Goal: Information Seeking & Learning: Check status

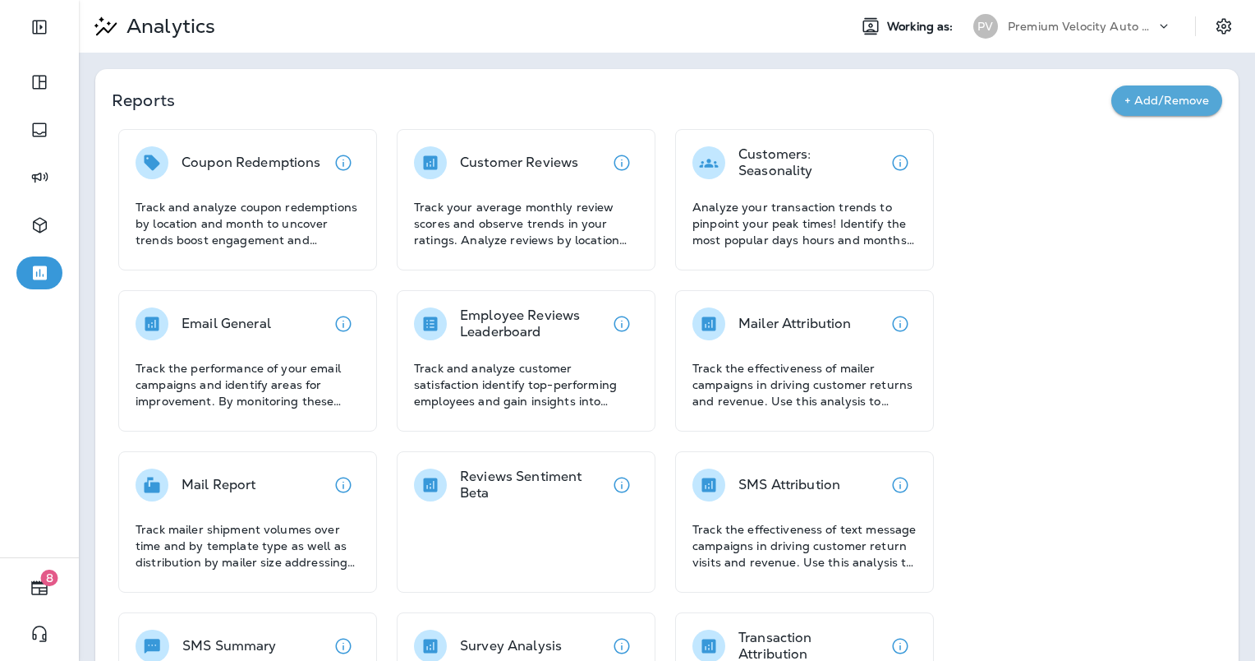
scroll to position [286, 0]
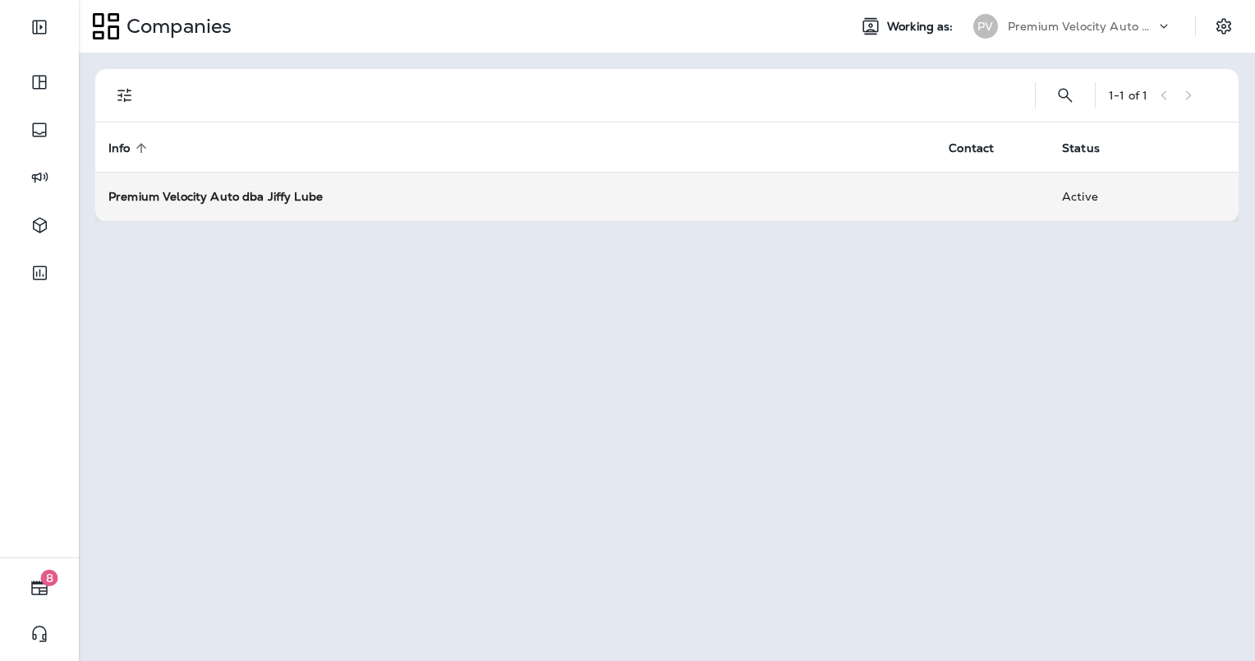
click at [145, 209] on td "Premium Velocity Auto dba Jiffy Lube" at bounding box center [515, 196] width 840 height 49
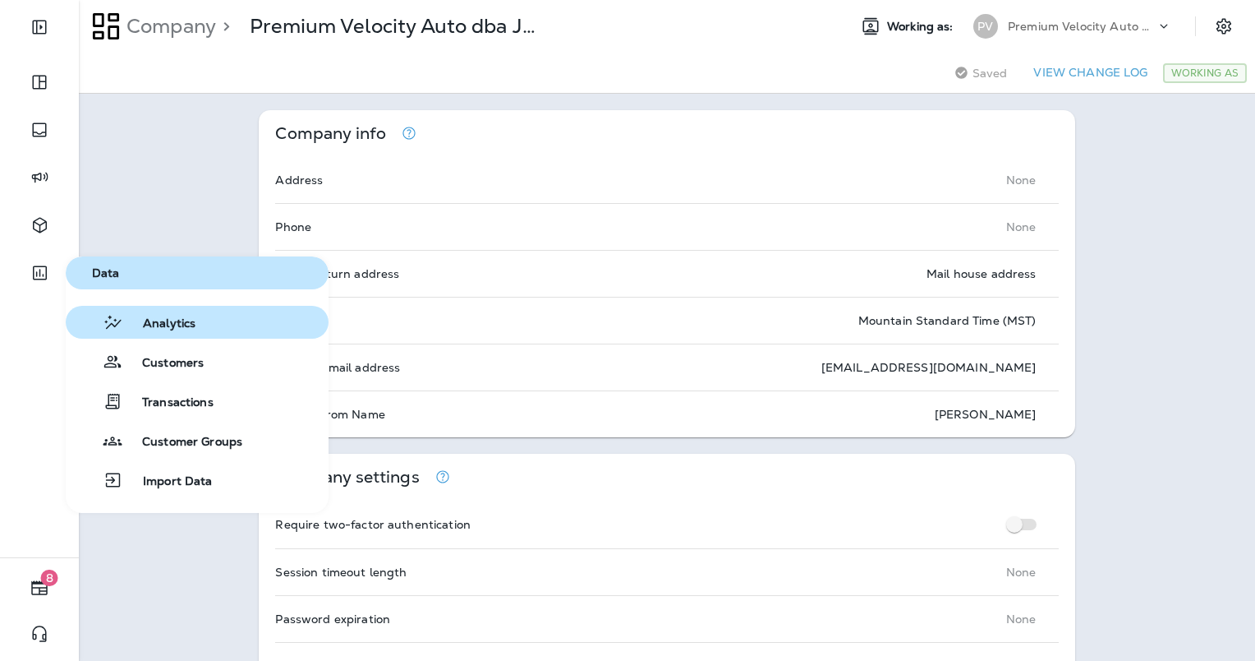
click at [145, 337] on button "Analytics" at bounding box center [197, 322] width 263 height 33
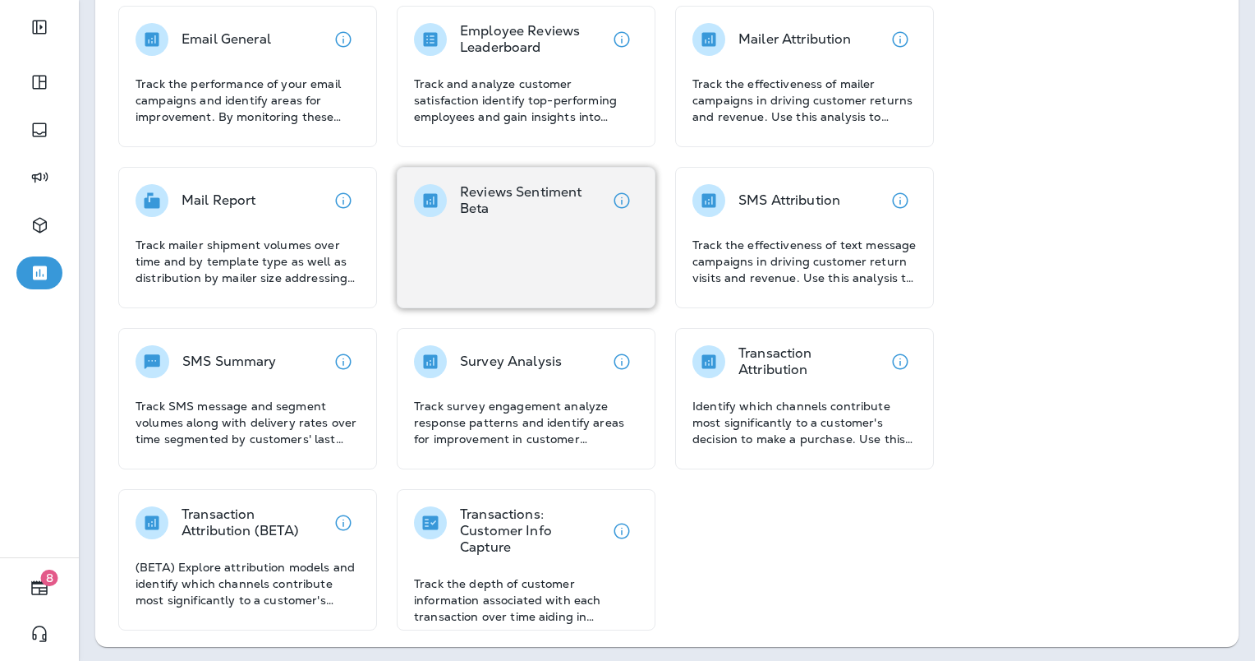
scroll to position [286, 0]
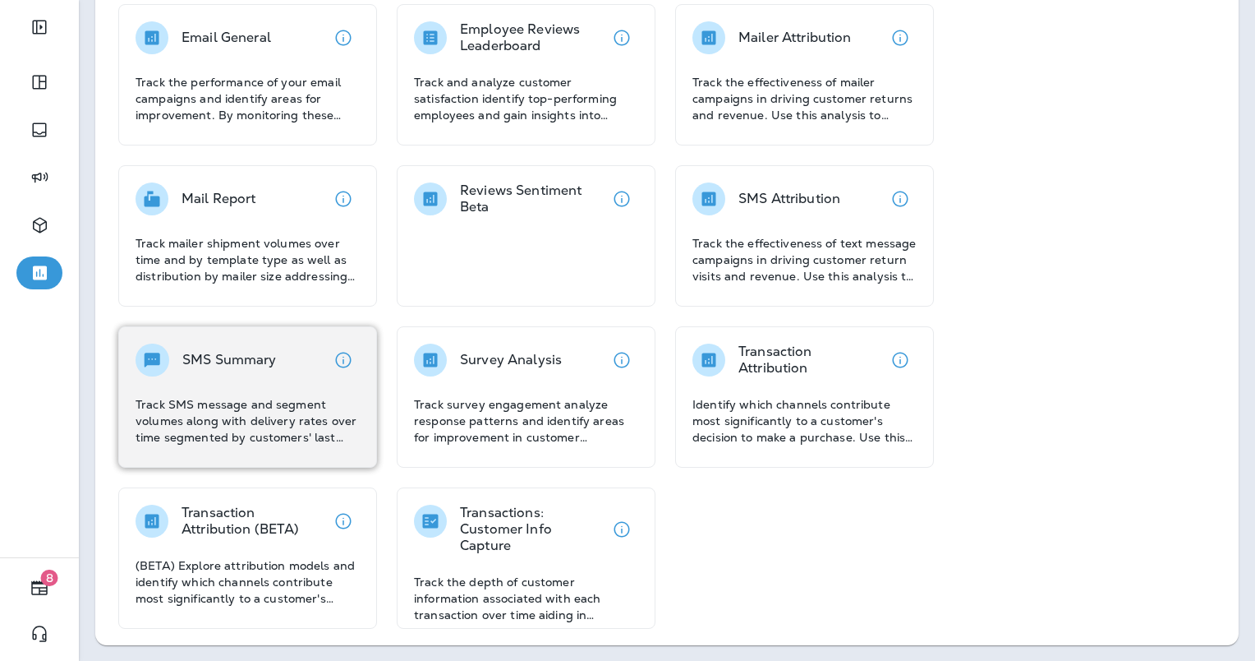
click at [296, 399] on p "Track SMS message and segment volumes along with delivery rates over time segme…" at bounding box center [248, 420] width 224 height 49
